Goal: Task Accomplishment & Management: Manage account settings

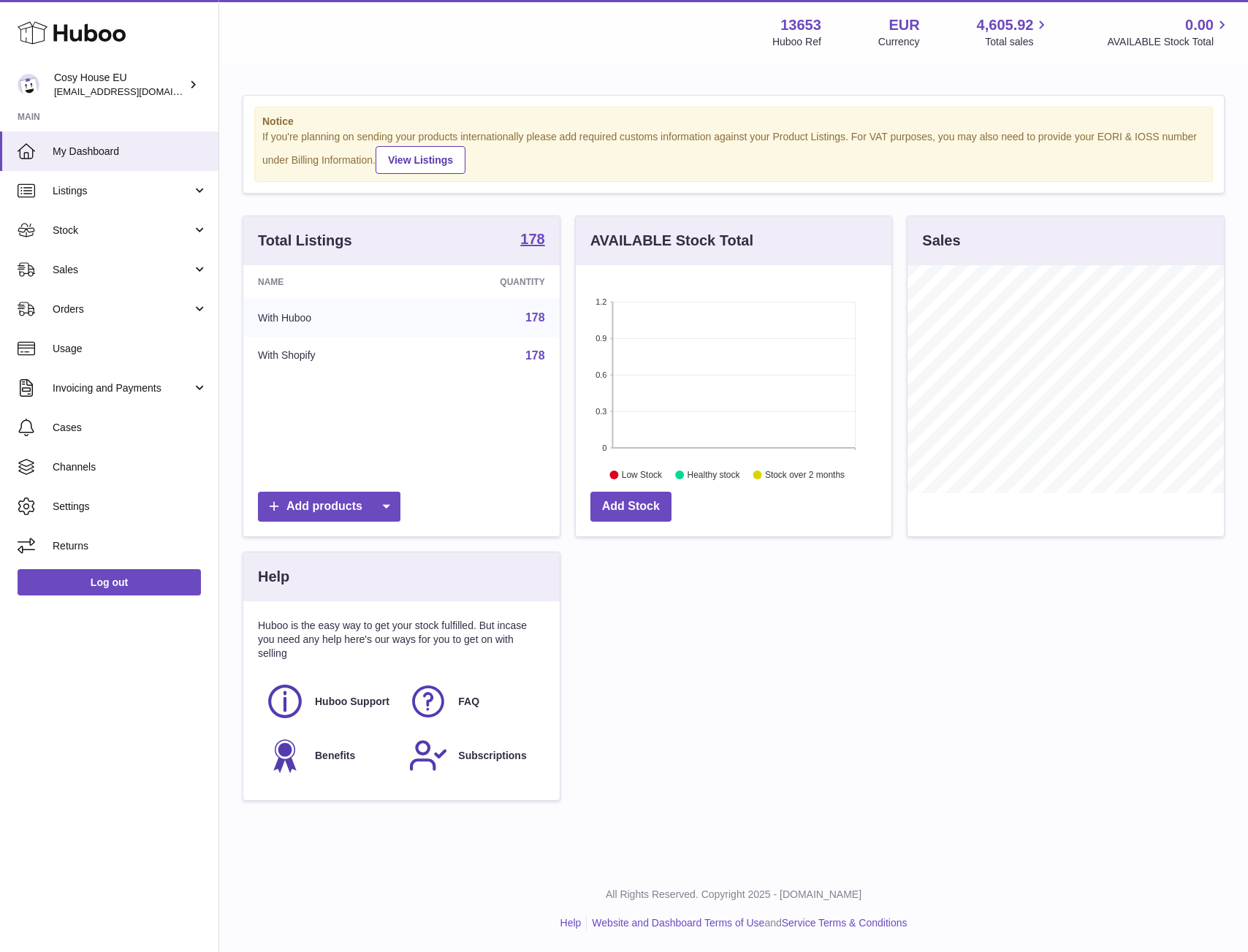
scroll to position [228, 316]
click at [108, 239] on link "Stock" at bounding box center [109, 229] width 219 height 39
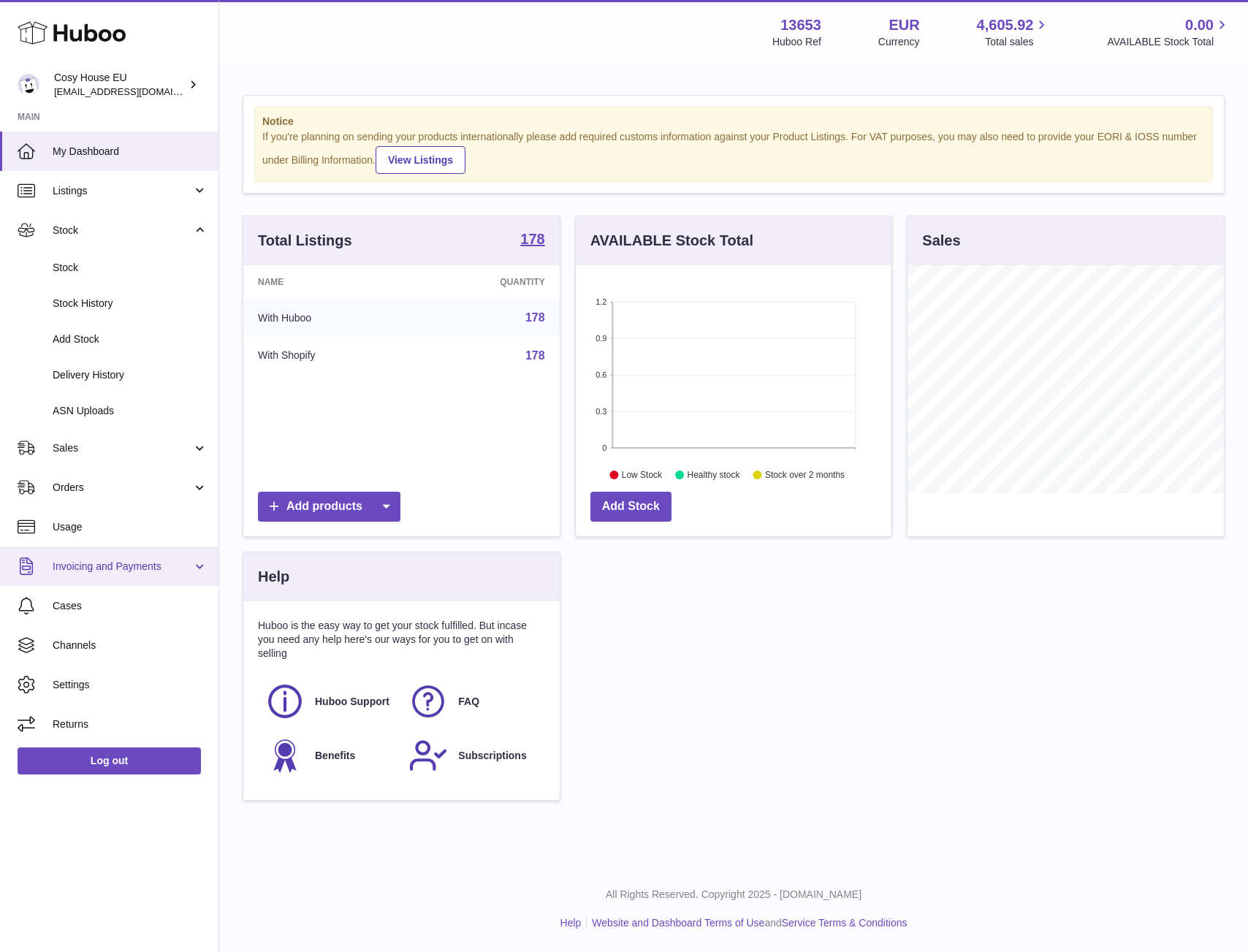
click at [112, 560] on span "Invoicing and Payments" at bounding box center [122, 566] width 139 height 14
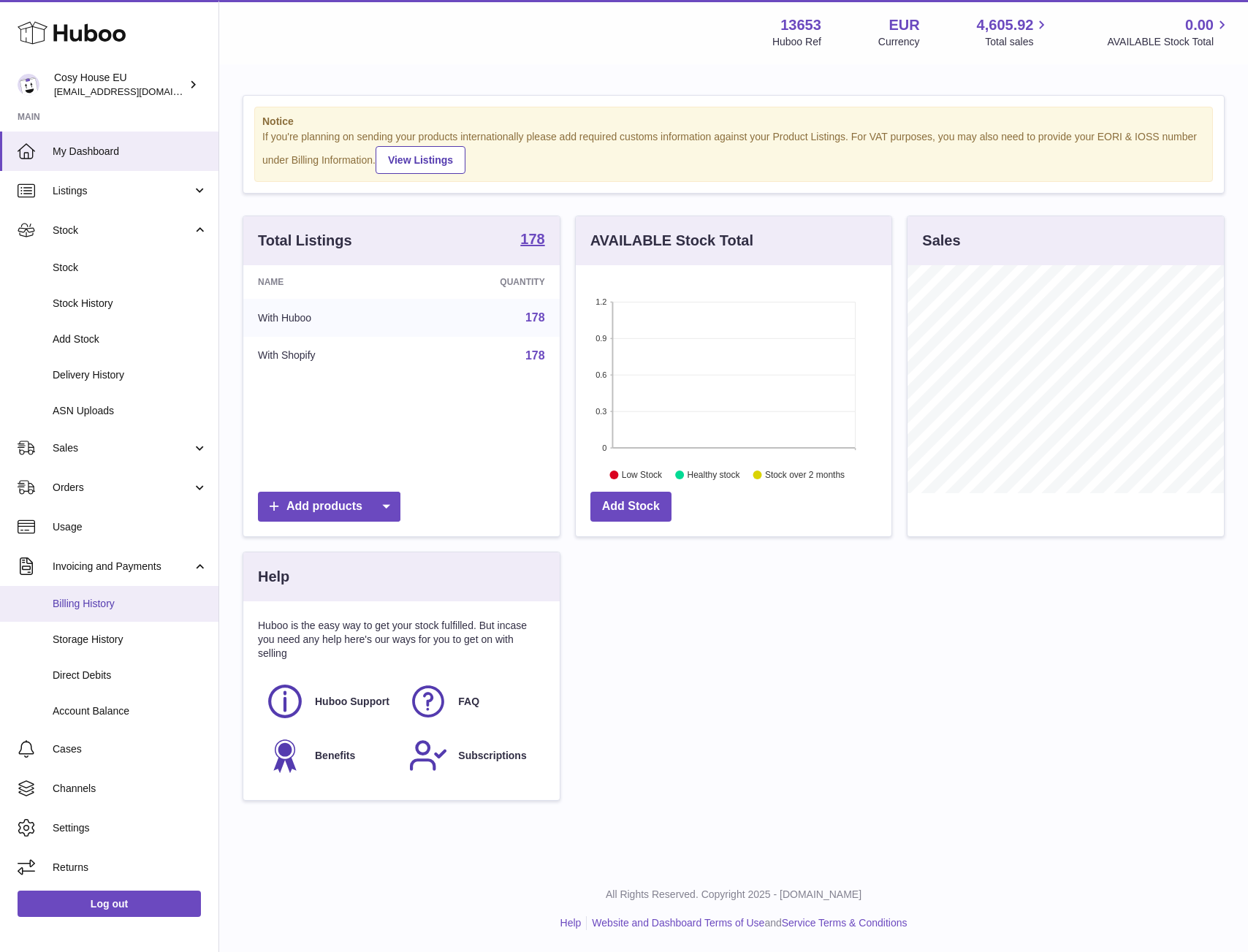
click at [95, 606] on span "Billing History" at bounding box center [129, 604] width 155 height 14
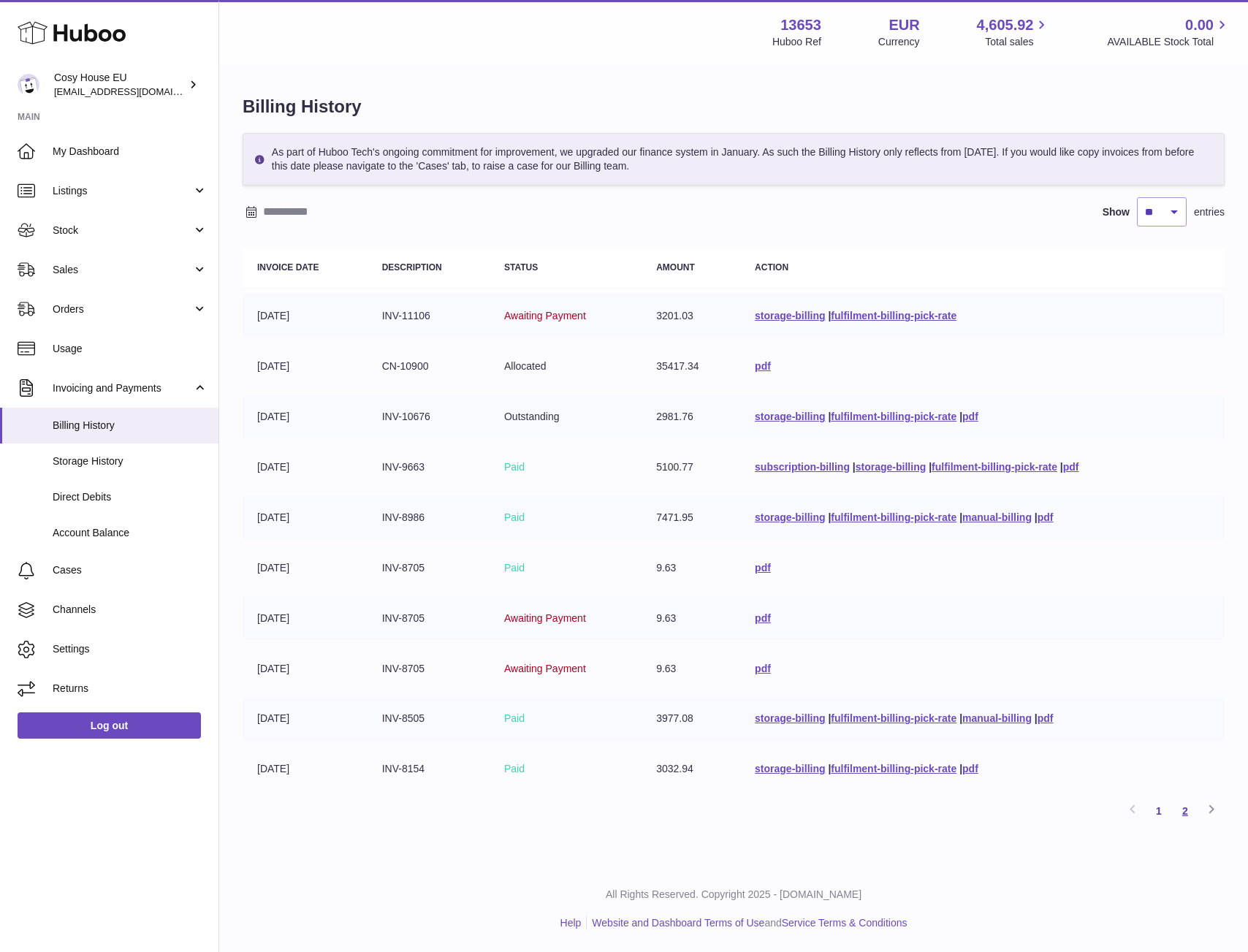
click at [1191, 813] on link "2" at bounding box center [1186, 811] width 26 height 26
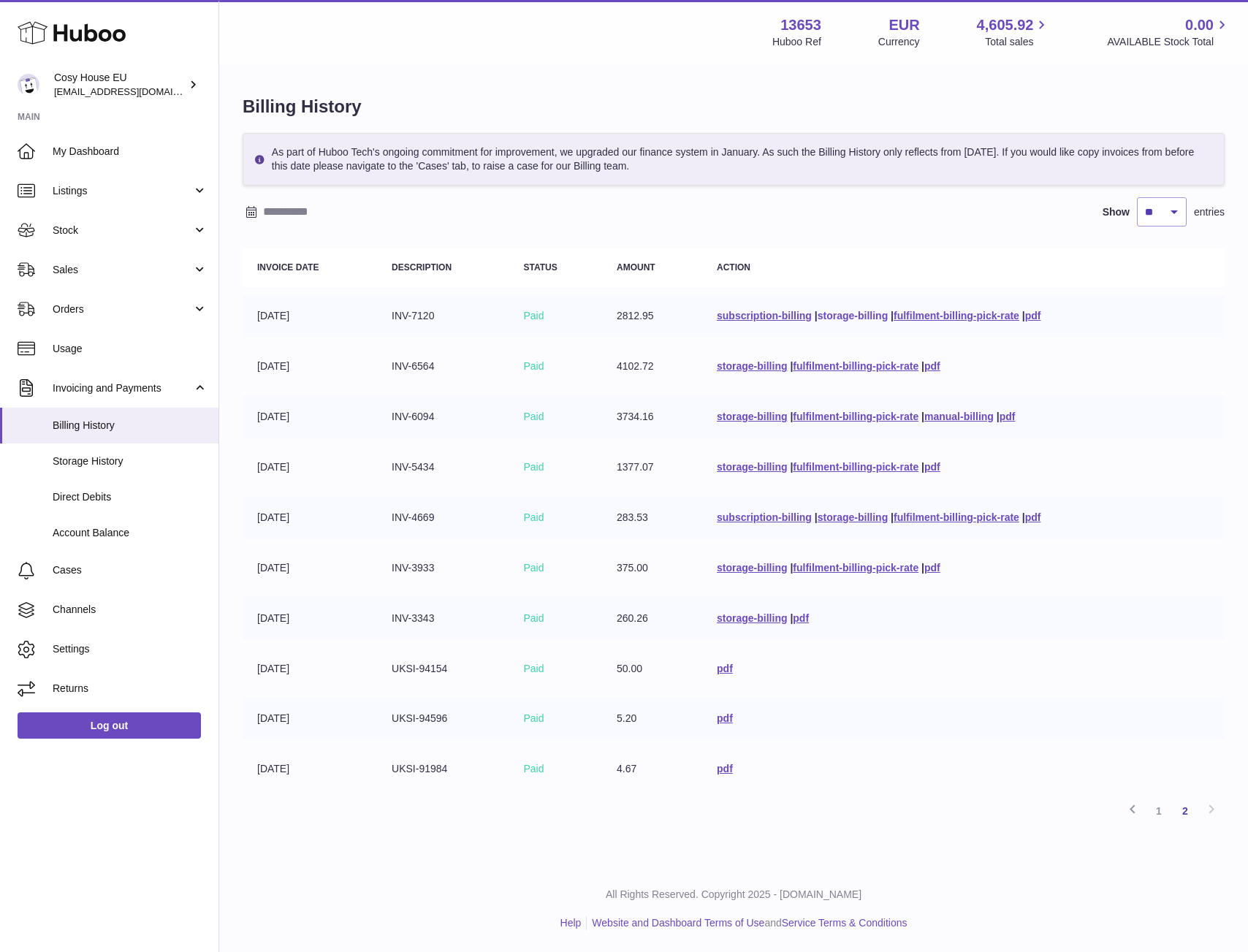
click at [849, 318] on link "storage-billing" at bounding box center [852, 315] width 70 height 12
click at [734, 367] on link "storage-billing" at bounding box center [751, 366] width 70 height 12
click at [731, 416] on link "storage-billing" at bounding box center [751, 416] width 70 height 12
click at [651, 431] on td "3734.16" at bounding box center [652, 417] width 100 height 43
click at [739, 419] on link "storage-billing" at bounding box center [751, 416] width 70 height 12
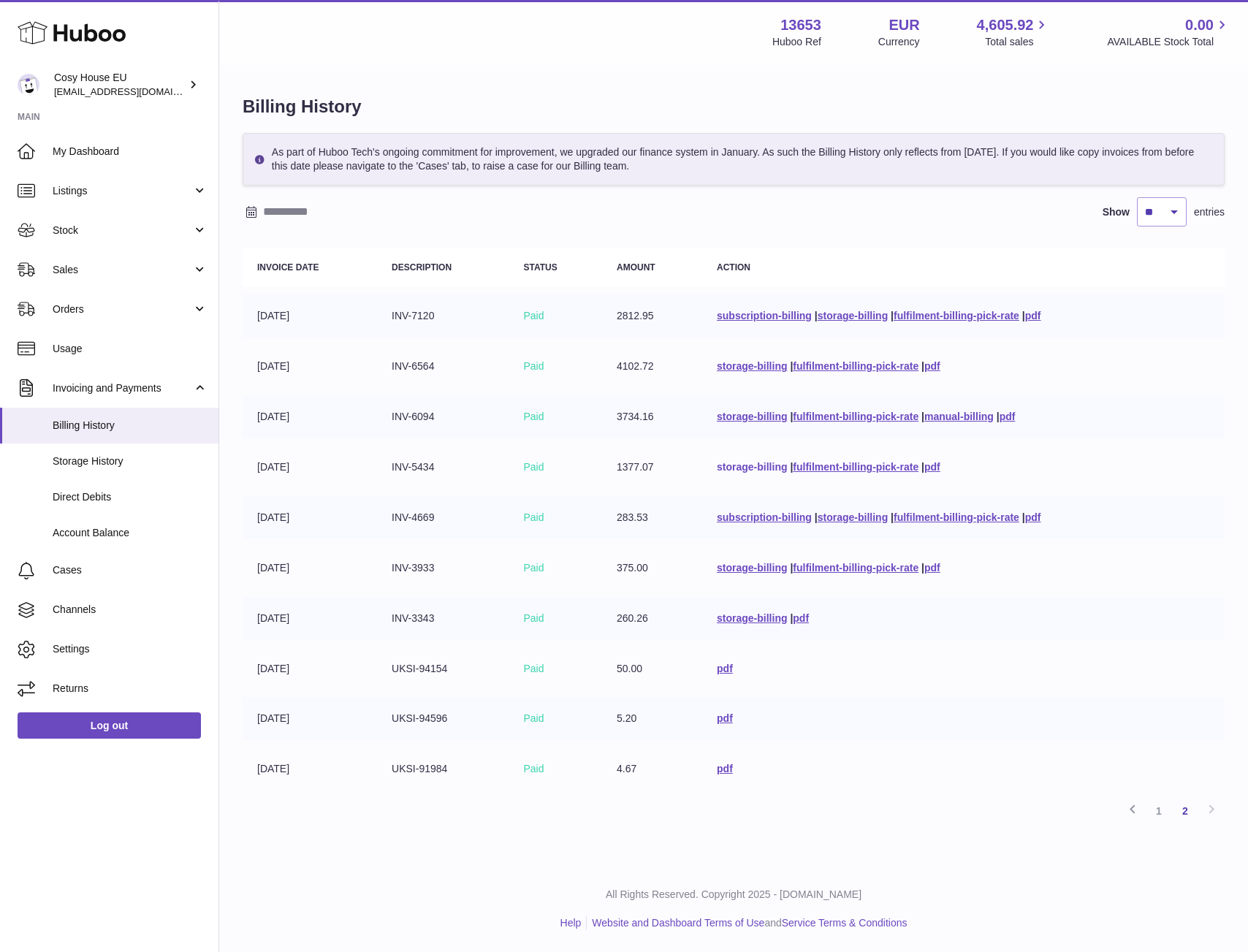
click at [741, 470] on link "storage-billing" at bounding box center [751, 466] width 70 height 12
click at [833, 523] on td "subscription-billing | storage-billing | fulfilment-billing-pick-rate | pdf" at bounding box center [963, 518] width 523 height 43
click at [834, 519] on link "storage-billing" at bounding box center [852, 516] width 70 height 12
click at [728, 570] on link "storage-billing" at bounding box center [751, 567] width 70 height 12
click at [748, 618] on link "storage-billing" at bounding box center [751, 617] width 70 height 12
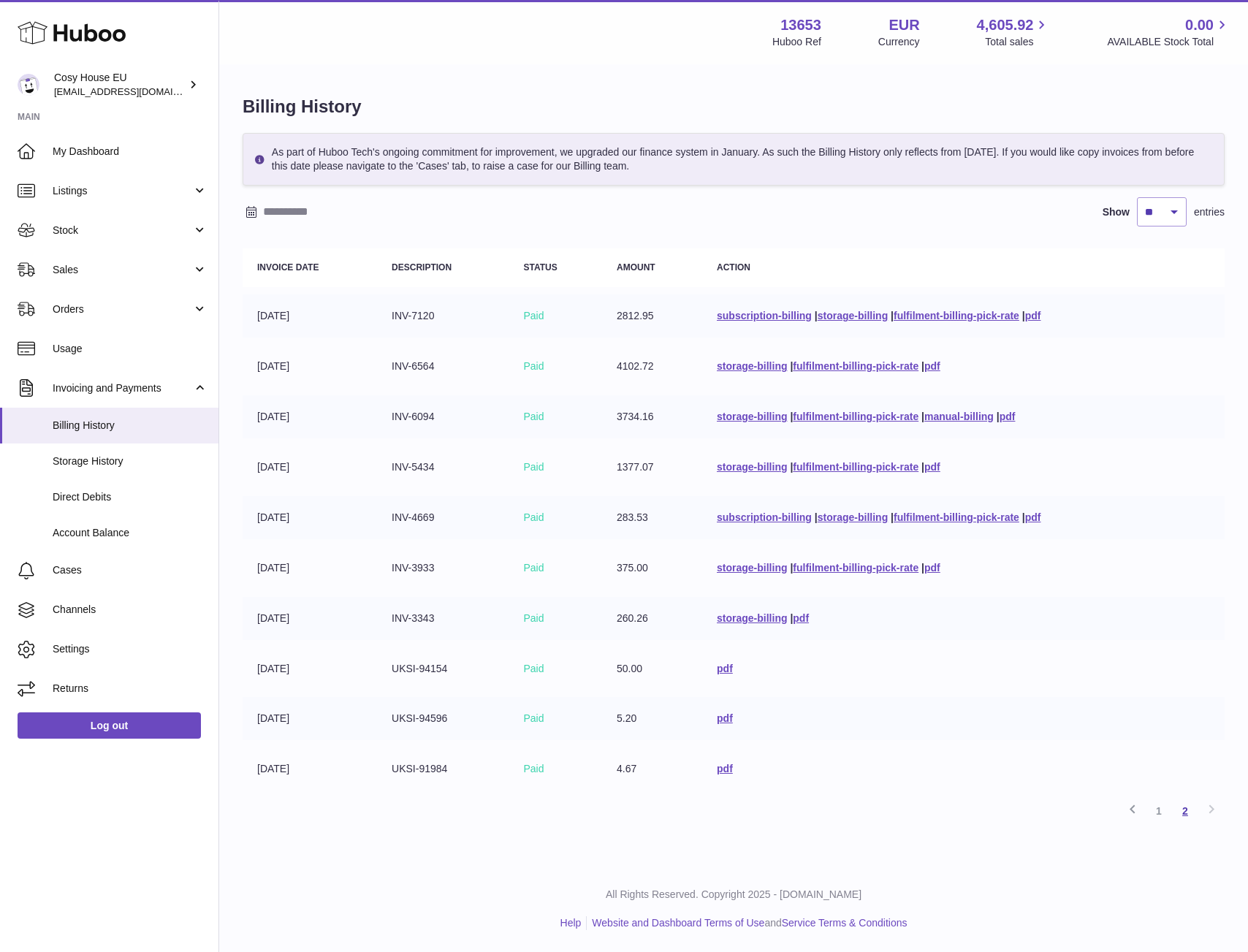
click at [1189, 813] on link "2" at bounding box center [1186, 811] width 26 height 26
click at [1181, 811] on link "2" at bounding box center [1186, 811] width 26 height 26
click at [1202, 798] on div "Previous 1 2 Next" at bounding box center [734, 811] width 982 height 26
click at [1214, 810] on div "Previous 1 2 Next" at bounding box center [734, 811] width 982 height 26
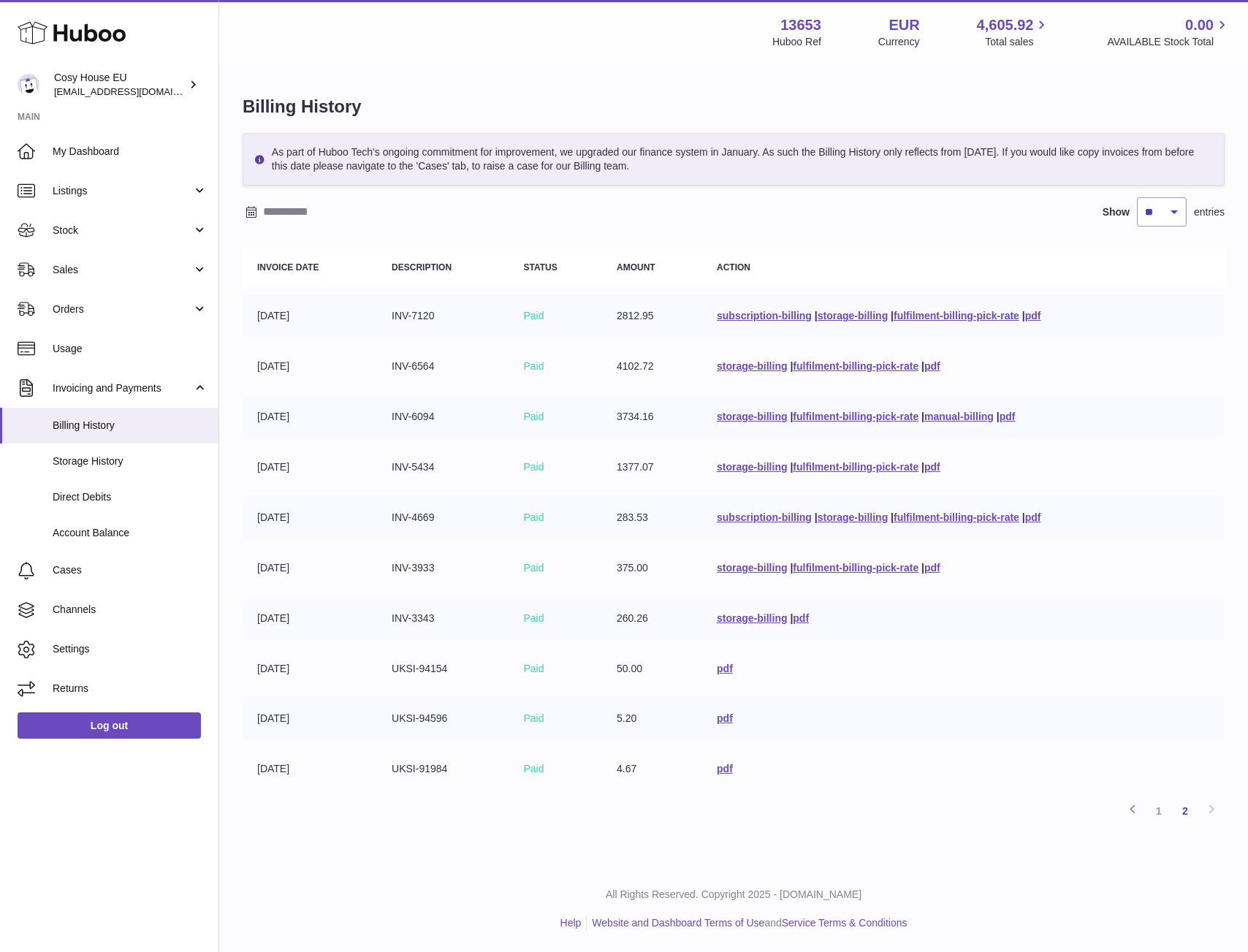
click at [1052, 753] on td "pdf" at bounding box center [963, 769] width 523 height 43
click at [1127, 811] on icon at bounding box center [1133, 809] width 18 height 18
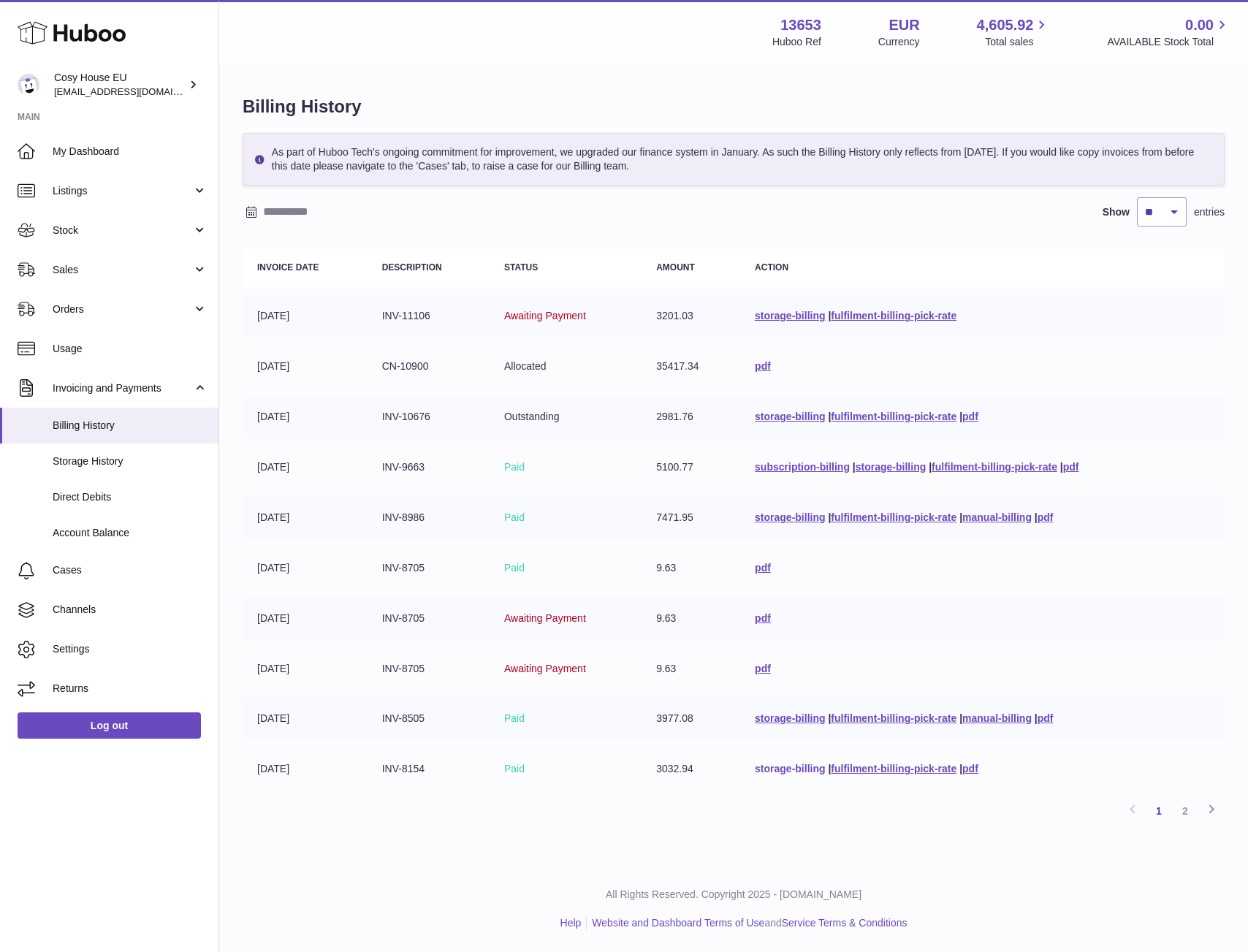
click at [769, 769] on link "storage-billing" at bounding box center [790, 768] width 70 height 12
click at [767, 717] on link "storage-billing" at bounding box center [790, 718] width 70 height 12
click at [772, 720] on link "storage-billing" at bounding box center [790, 718] width 70 height 12
click at [785, 717] on link "storage-billing" at bounding box center [790, 718] width 70 height 12
click at [1082, 104] on h1 "Billing History" at bounding box center [734, 106] width 982 height 23
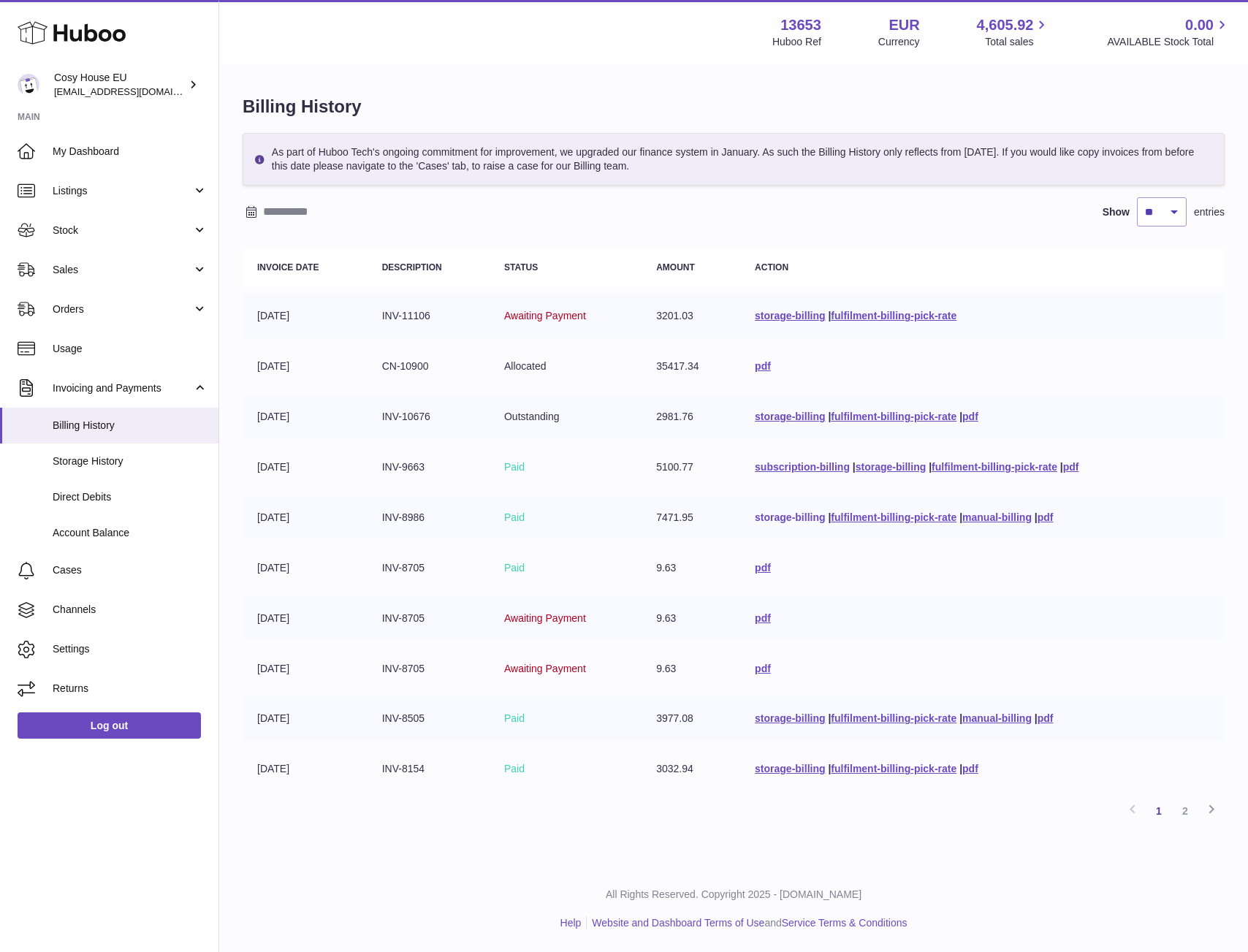
click at [788, 513] on link "storage-billing" at bounding box center [790, 516] width 70 height 12
click at [873, 468] on link "storage-billing" at bounding box center [891, 466] width 70 height 12
click at [881, 468] on link "storage-billing" at bounding box center [891, 466] width 70 height 12
click at [768, 412] on link "storage-billing" at bounding box center [790, 416] width 70 height 12
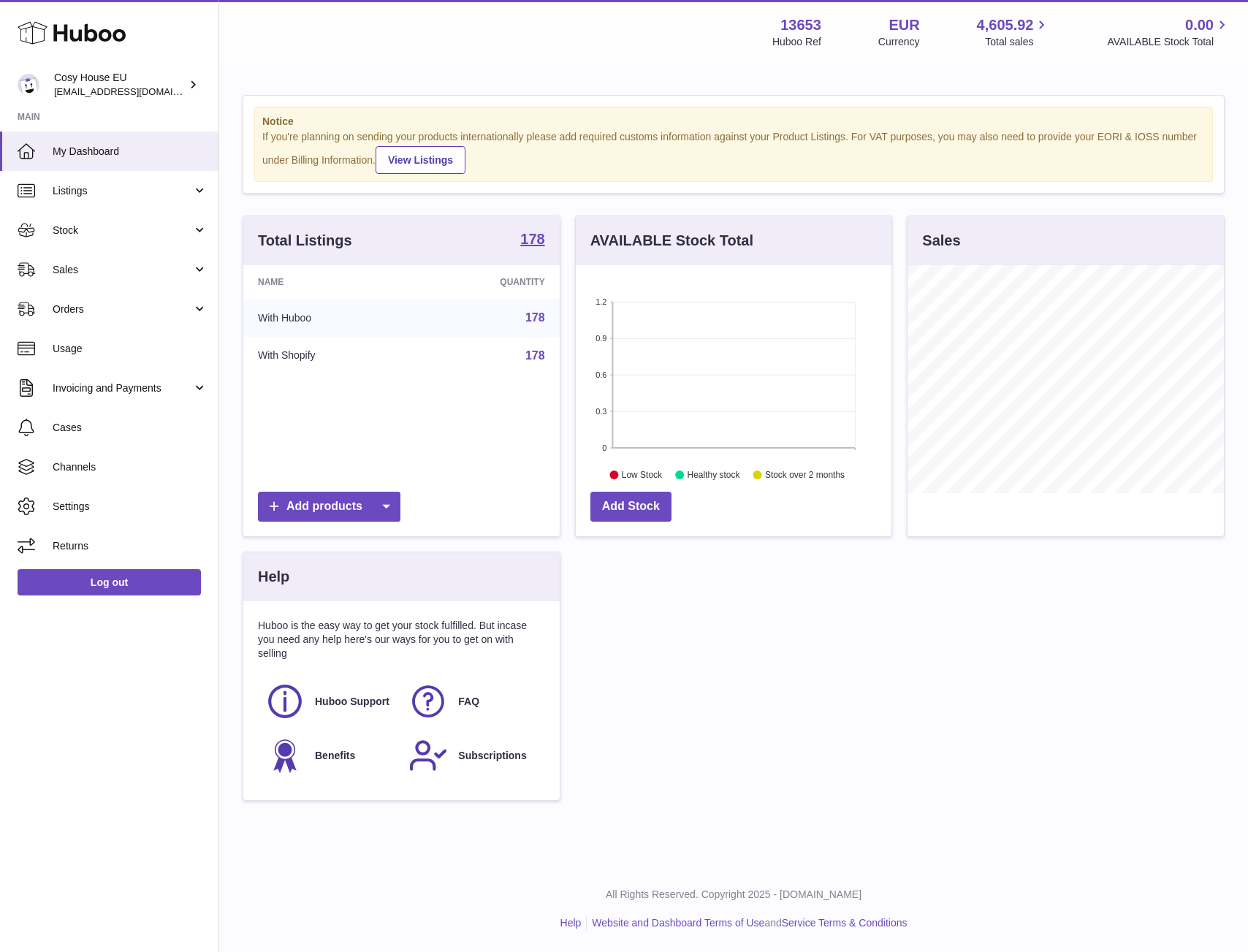
scroll to position [228, 316]
click at [122, 382] on span "Invoicing and Payments" at bounding box center [122, 389] width 139 height 14
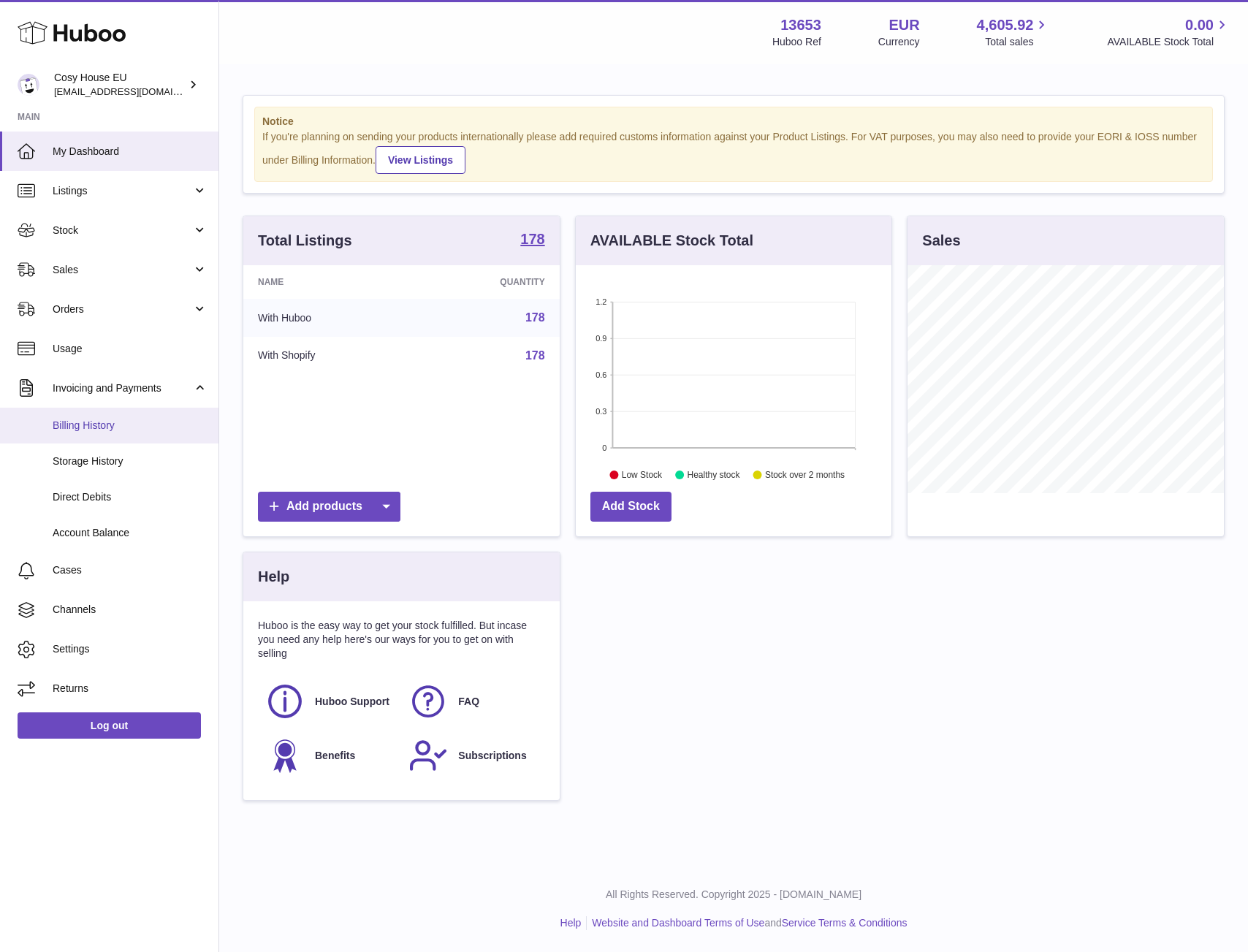
click at [73, 432] on span "Billing History" at bounding box center [129, 426] width 155 height 14
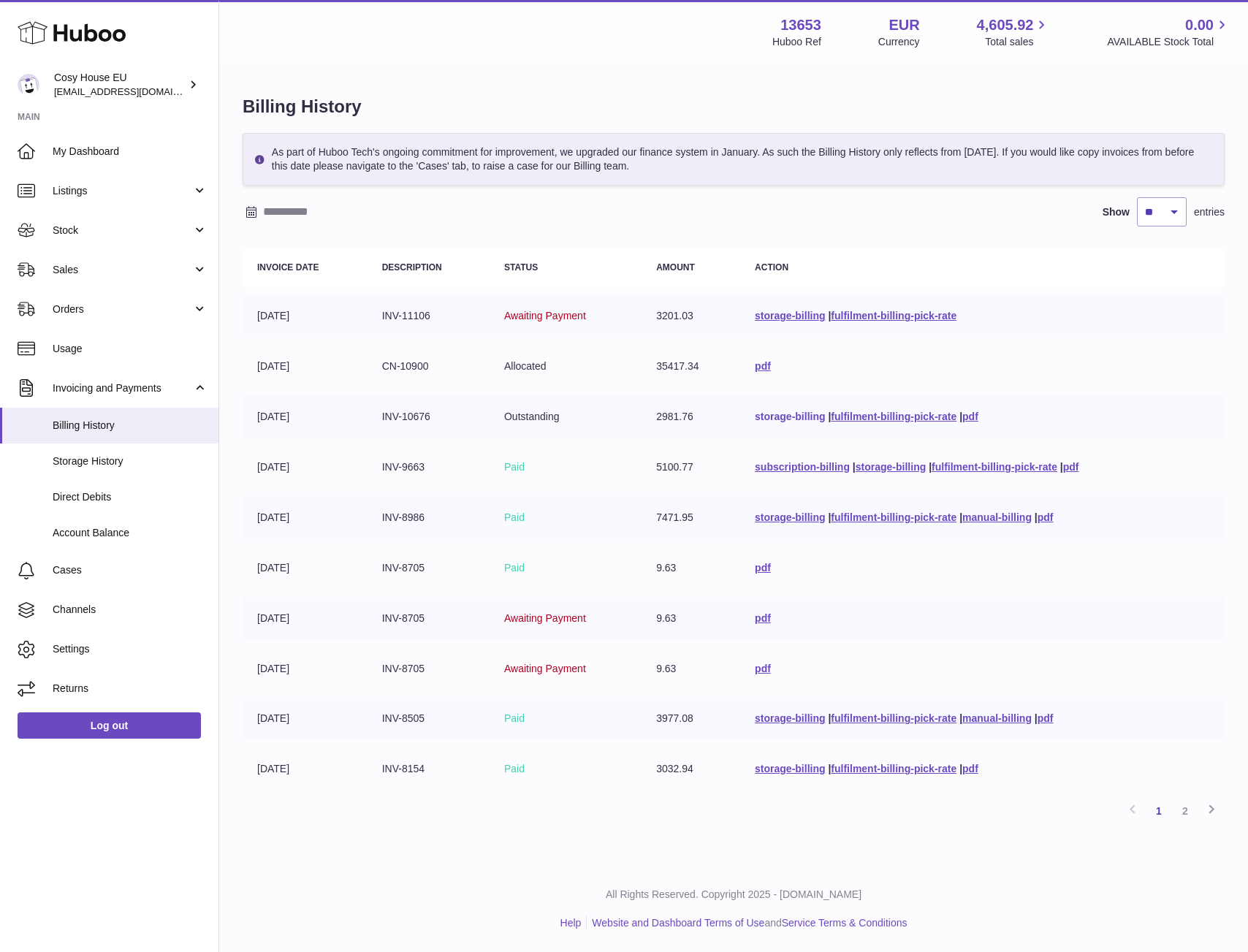
click at [775, 412] on link "storage-billing" at bounding box center [790, 416] width 70 height 12
click at [781, 320] on link "storage-billing" at bounding box center [790, 315] width 70 height 12
click at [1189, 815] on link "2" at bounding box center [1186, 811] width 26 height 26
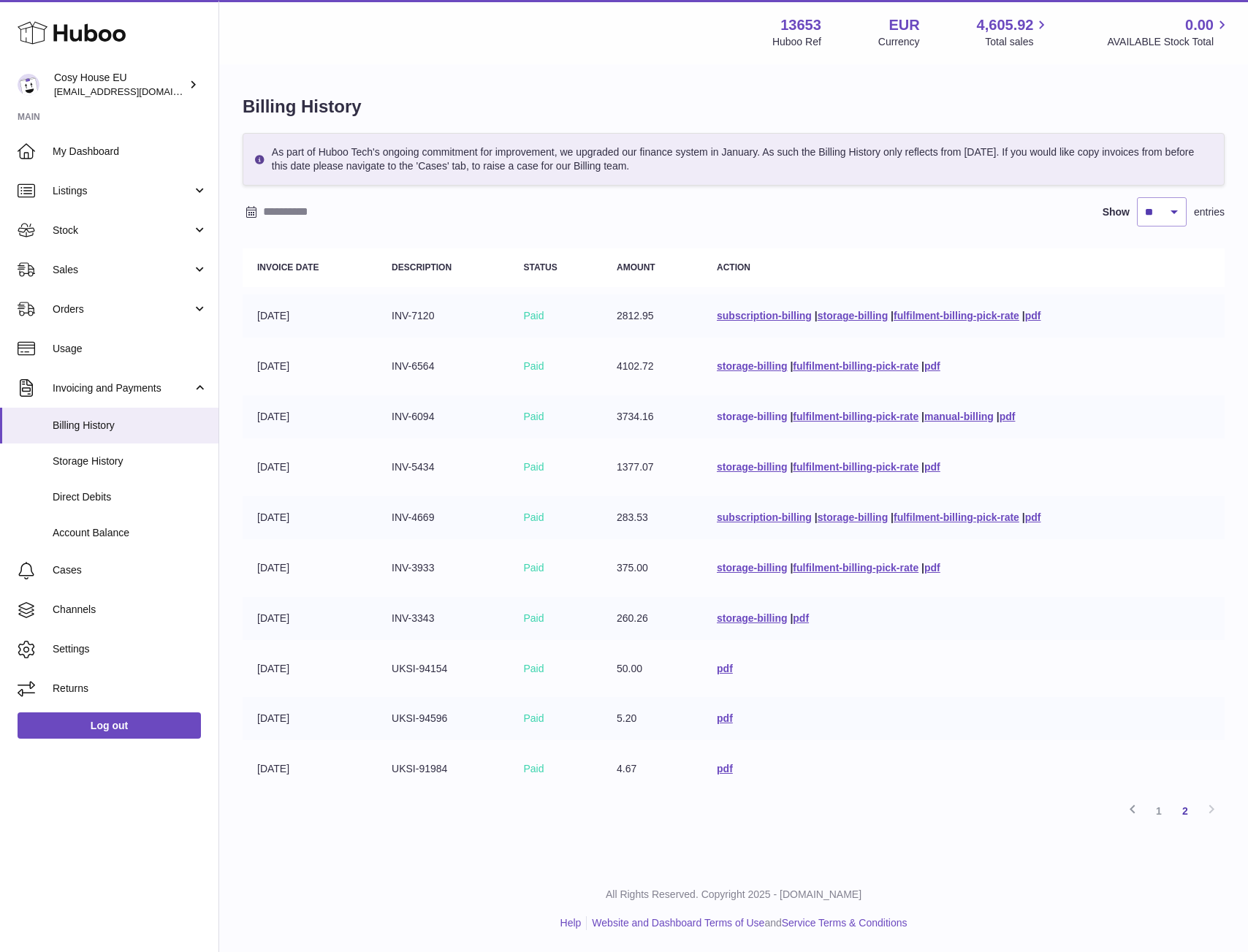
click at [741, 417] on link "storage-billing" at bounding box center [751, 416] width 70 height 12
click at [725, 469] on link "storage-billing" at bounding box center [751, 466] width 70 height 12
click at [847, 518] on link "storage-billing" at bounding box center [852, 516] width 70 height 12
click at [846, 515] on link "storage-billing" at bounding box center [852, 516] width 70 height 12
click at [734, 571] on link "storage-billing" at bounding box center [751, 567] width 70 height 12
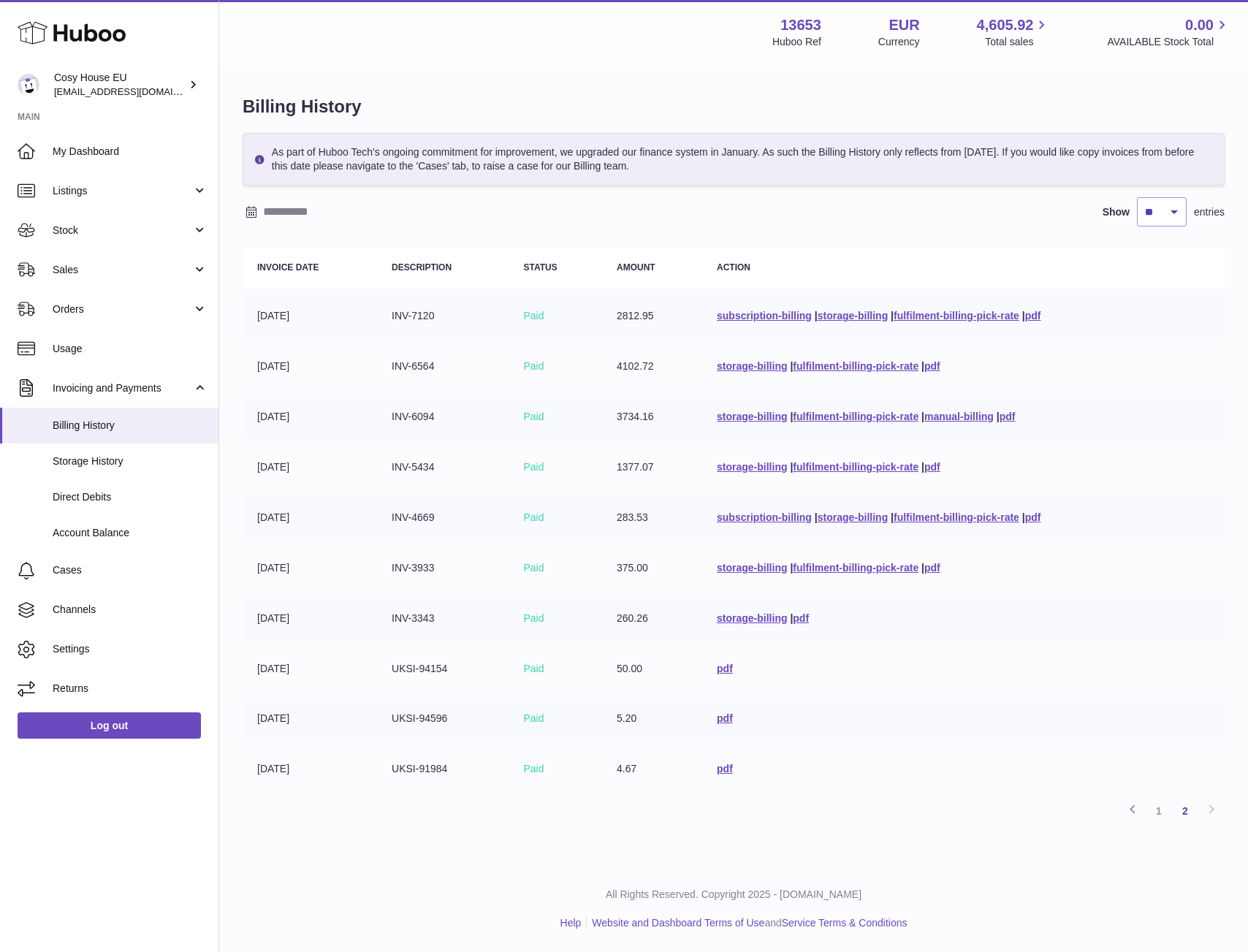
click at [726, 608] on td "storage-billing | pdf" at bounding box center [963, 619] width 523 height 43
click at [728, 614] on link "storage-billing" at bounding box center [751, 617] width 70 height 12
